Goal: Entertainment & Leisure: Consume media (video, audio)

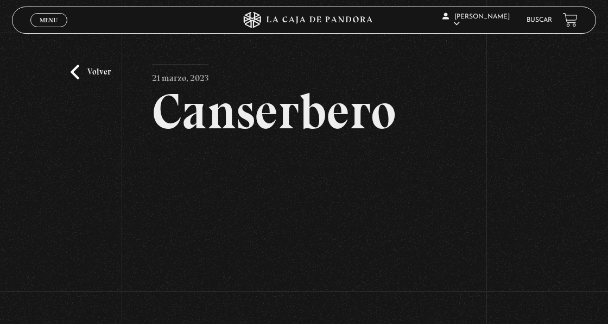
scroll to position [45, 0]
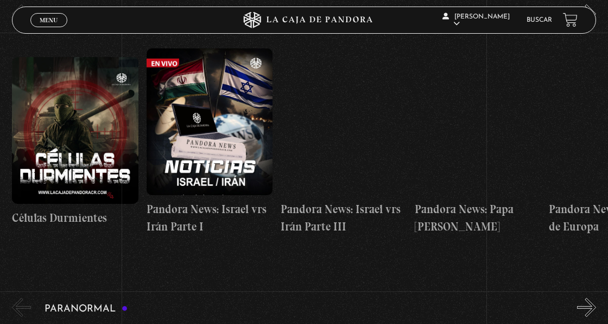
scroll to position [272, 0]
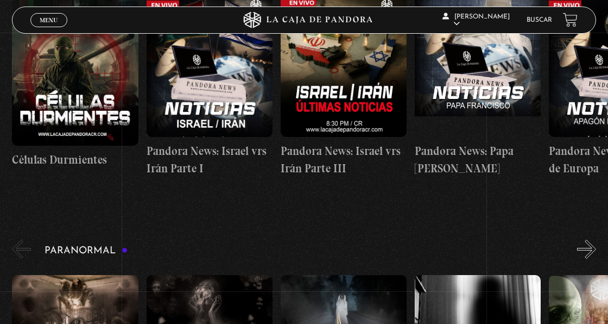
click at [594, 239] on button "»" at bounding box center [586, 248] width 19 height 19
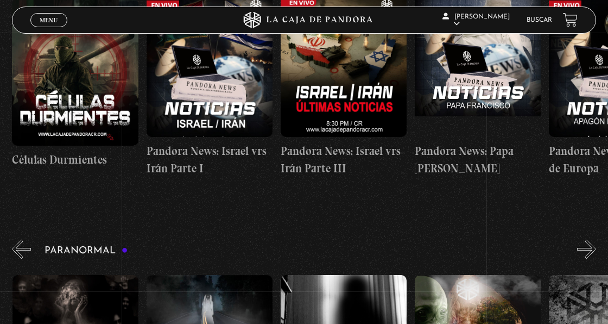
click at [594, 239] on button "»" at bounding box center [586, 248] width 19 height 19
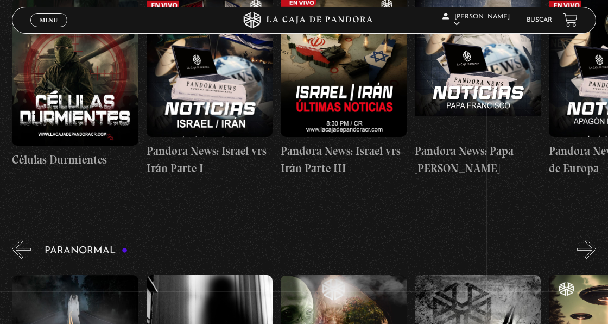
click at [594, 239] on button "»" at bounding box center [586, 248] width 19 height 19
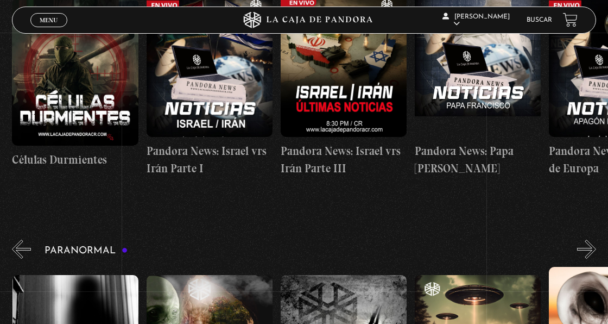
click at [594, 239] on button "»" at bounding box center [586, 248] width 19 height 19
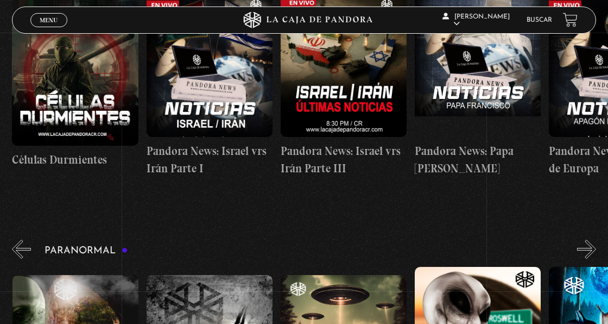
click at [594, 239] on button "»" at bounding box center [586, 248] width 19 height 19
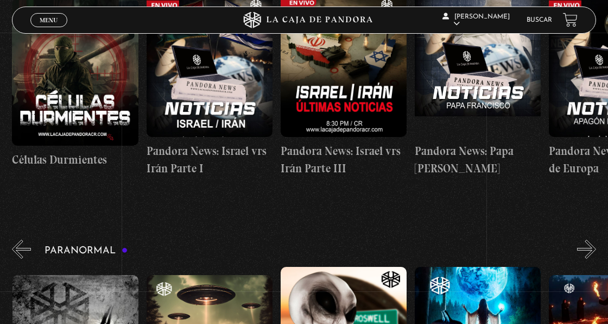
click at [594, 239] on button "»" at bounding box center [586, 248] width 19 height 19
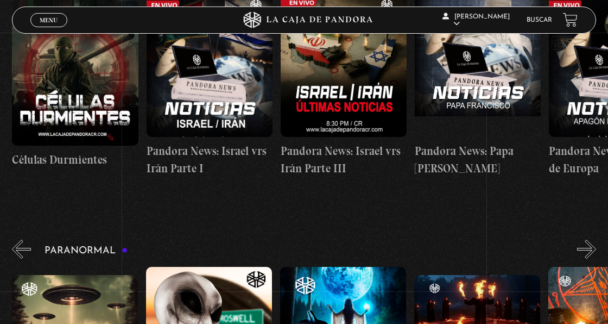
click at [594, 239] on button "»" at bounding box center [586, 248] width 19 height 19
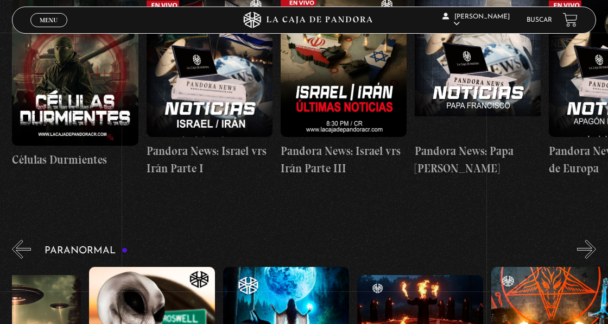
scroll to position [0, 872]
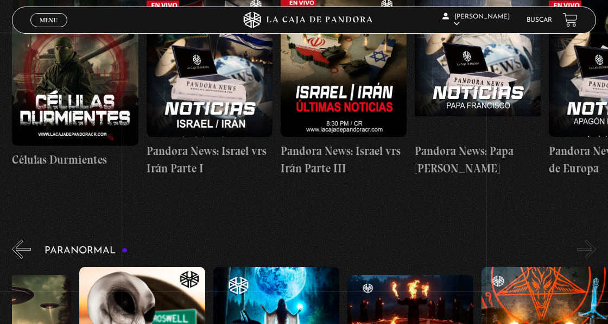
click at [594, 239] on button "»" at bounding box center [586, 248] width 19 height 19
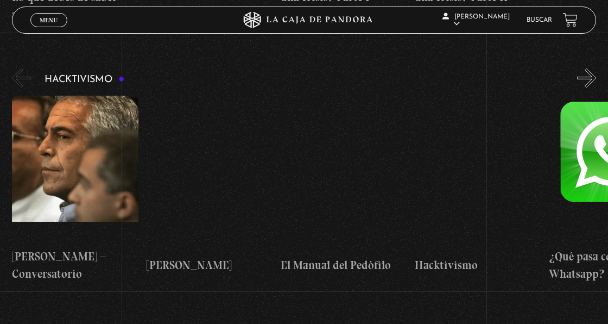
scroll to position [2389, 0]
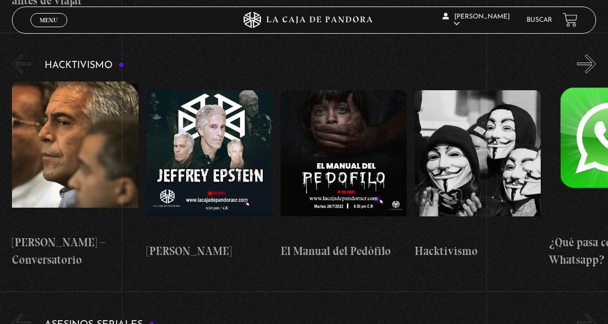
scroll to position [0, 805]
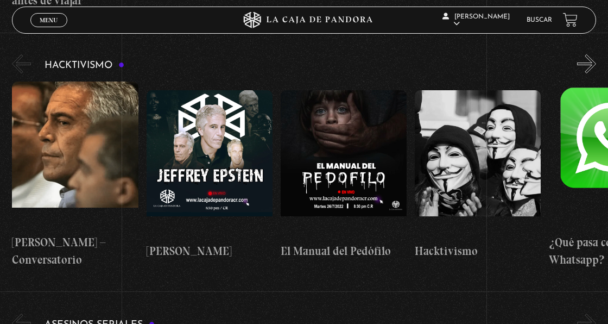
scroll to position [0, 1476]
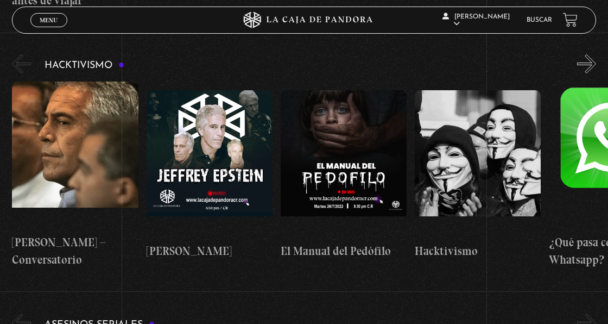
scroll to position [0, 1879]
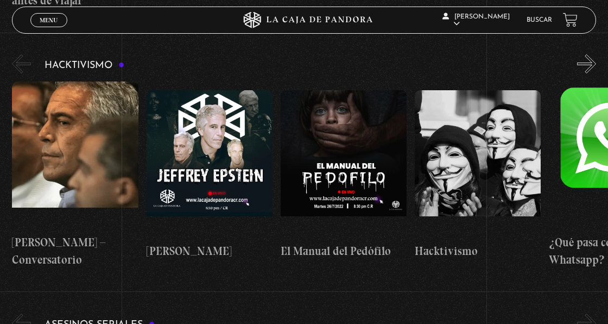
scroll to position [0, 939]
